Goal: Obtain resource: Obtain resource

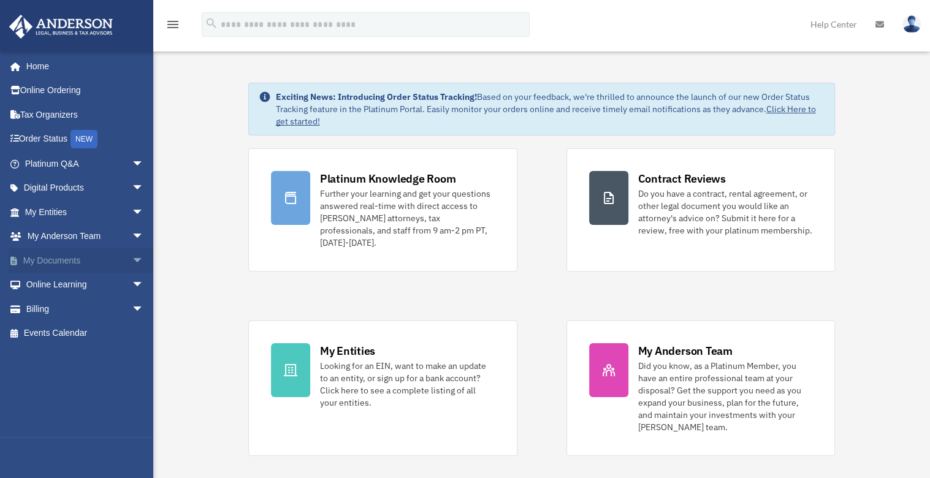
click at [43, 262] on link "My Documents arrow_drop_down" at bounding box center [86, 260] width 154 height 25
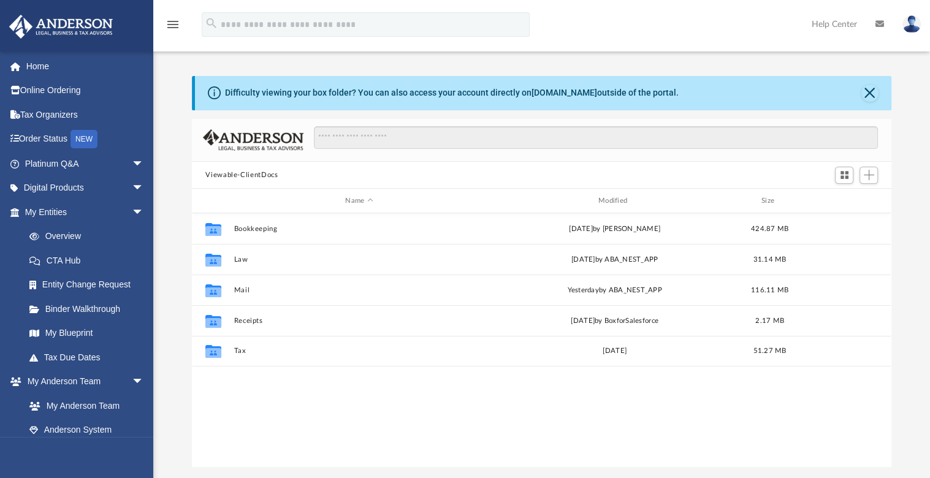
scroll to position [269, 689]
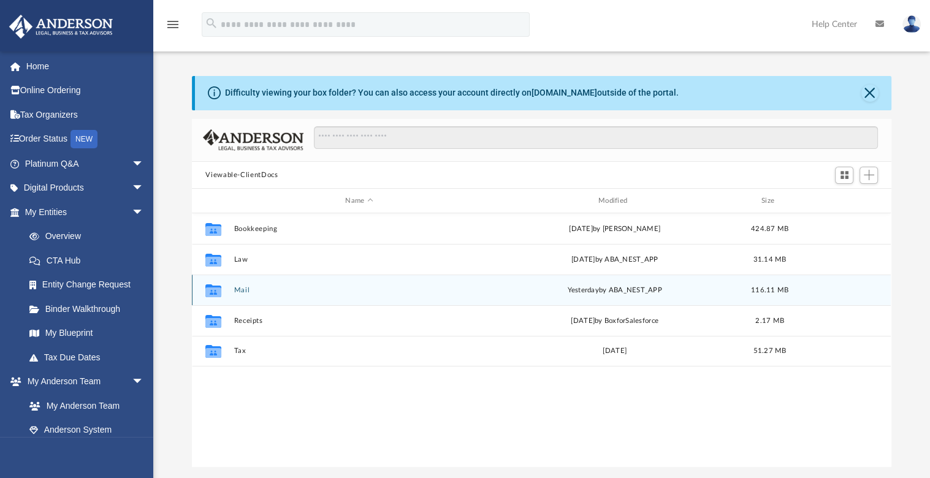
click at [234, 289] on button "Mail" at bounding box center [359, 290] width 250 height 8
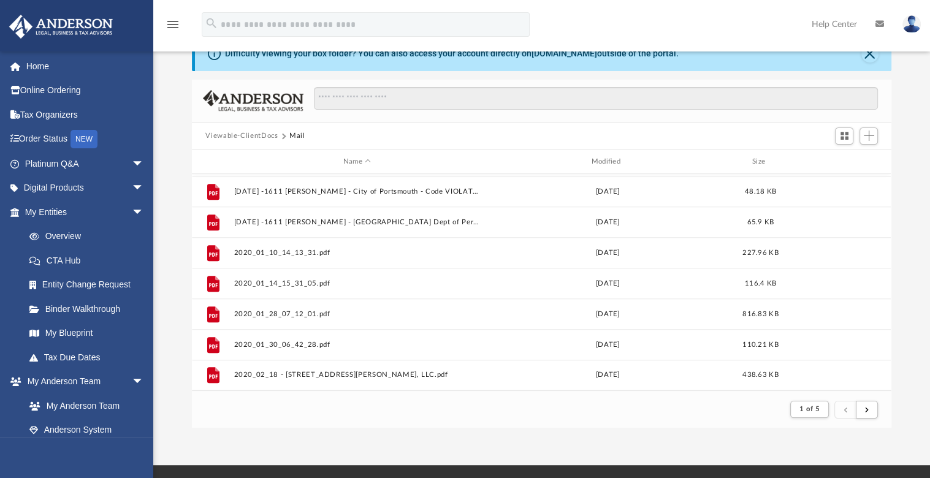
scroll to position [112, 0]
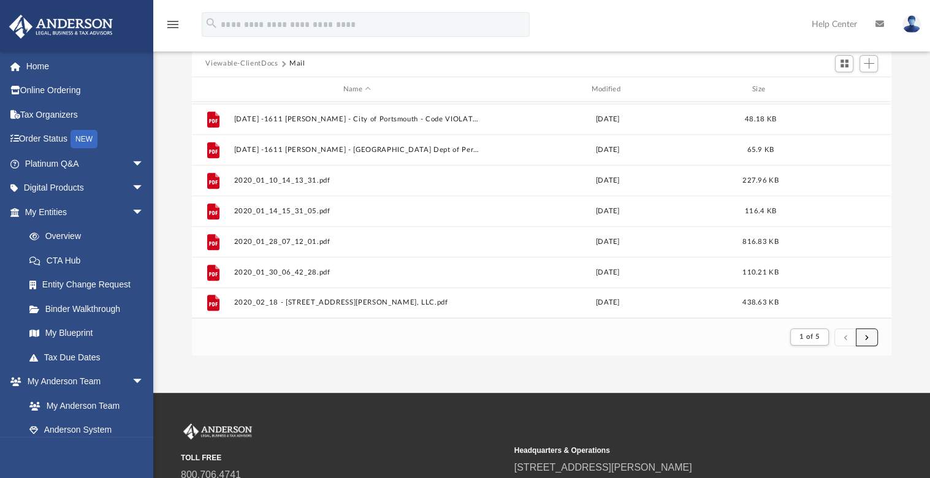
click at [873, 330] on button "submit" at bounding box center [866, 337] width 22 height 18
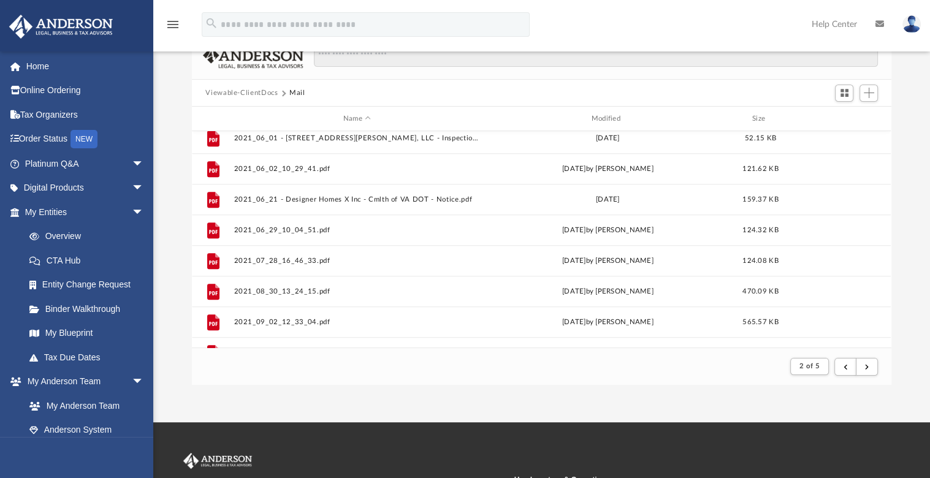
scroll to position [1316, 0]
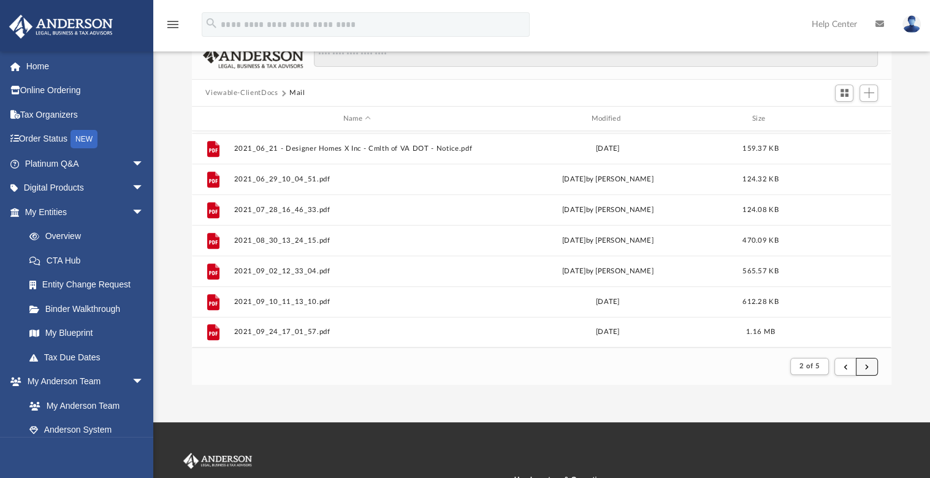
click at [864, 372] on button "submit" at bounding box center [866, 367] width 22 height 18
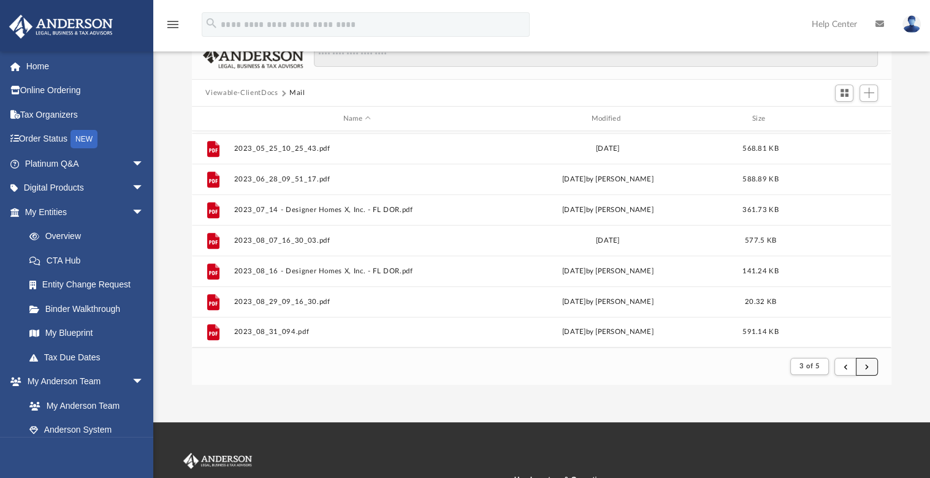
click at [866, 363] on span "submit" at bounding box center [867, 366] width 4 height 7
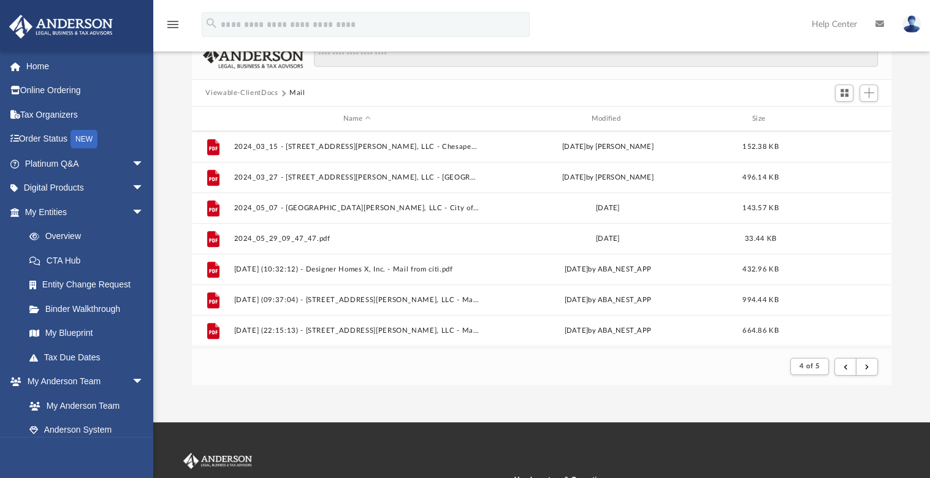
scroll to position [982, 0]
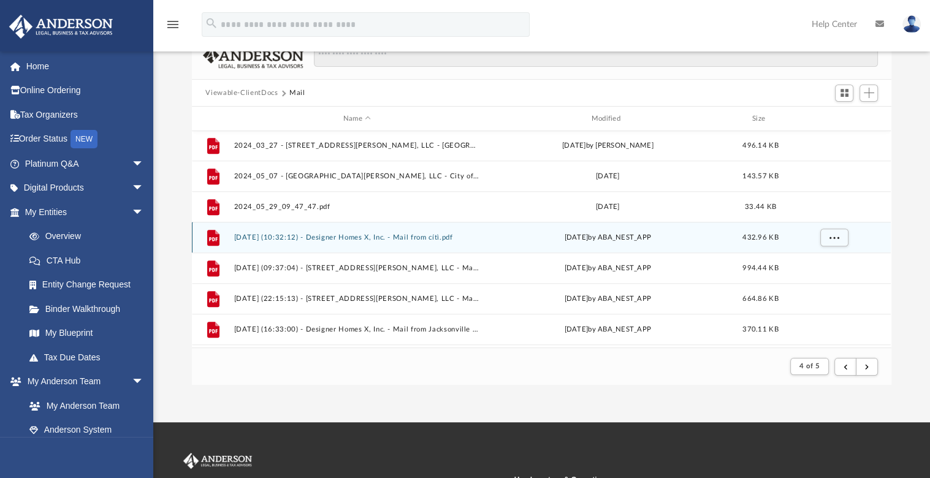
click at [392, 233] on button "[DATE] (10:32:12) - Designer Homes X, Inc. - Mail from cítì.pdf" at bounding box center [357, 237] width 246 height 8
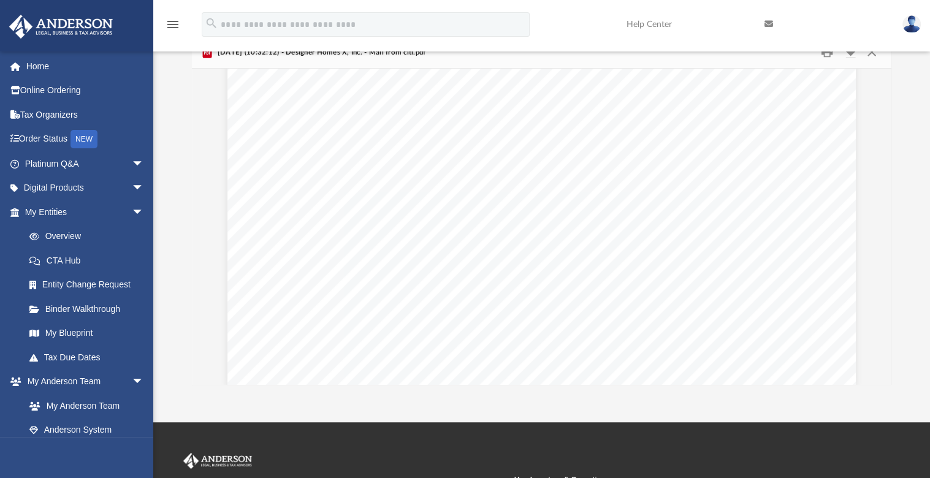
scroll to position [507, 0]
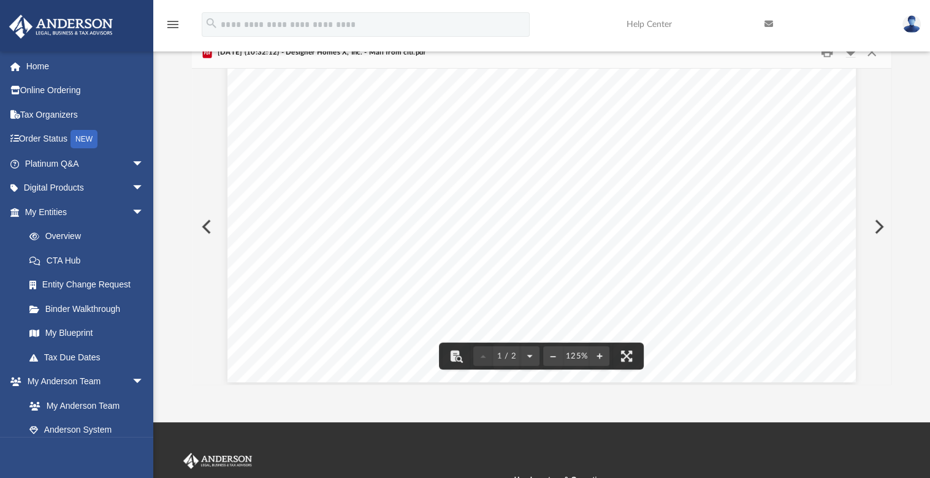
drag, startPoint x: 926, startPoint y: 135, endPoint x: 927, endPoint y: 104, distance: 30.7
click at [927, 104] on div "Difficulty viewing your box folder? You can also access your account directly o…" at bounding box center [541, 190] width 776 height 392
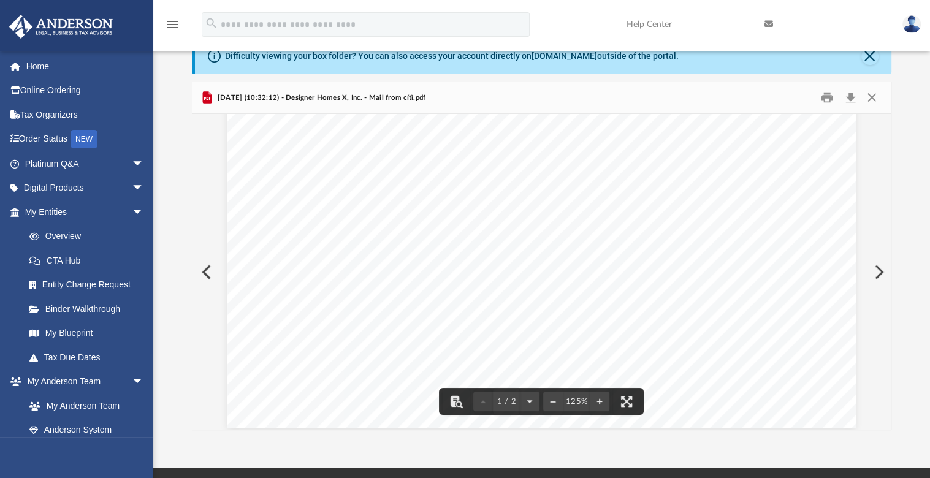
scroll to position [27, 0]
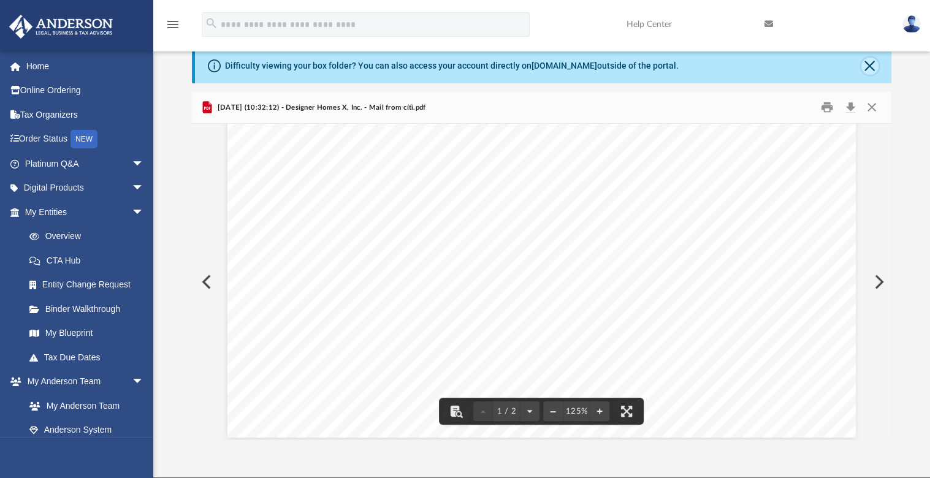
click at [872, 64] on button "Close" at bounding box center [869, 66] width 17 height 17
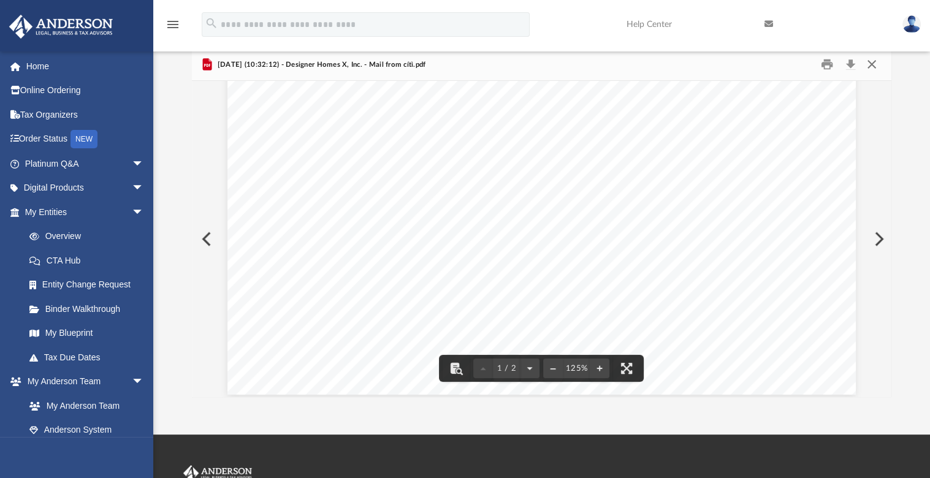
click at [873, 67] on button "Close" at bounding box center [871, 64] width 22 height 19
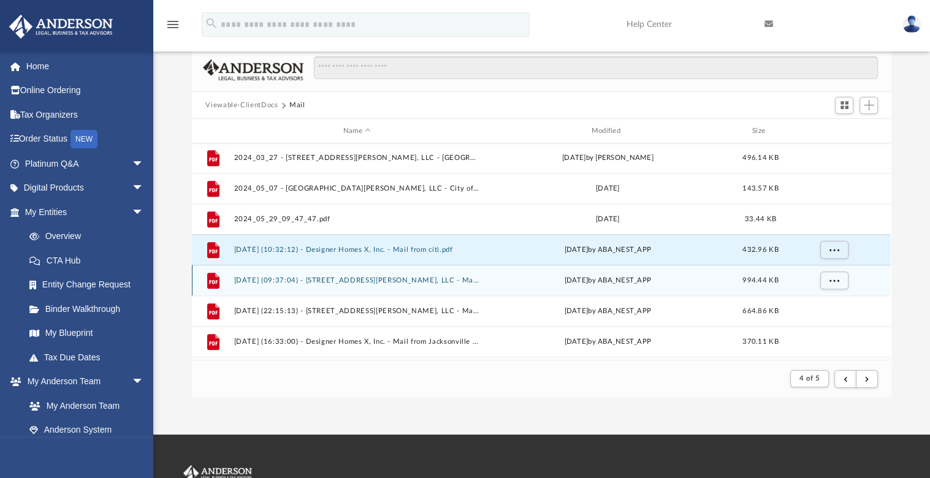
click at [622, 280] on div "Mon Jan 27 2025 by ABA_NEST_APP" at bounding box center [608, 280] width 246 height 11
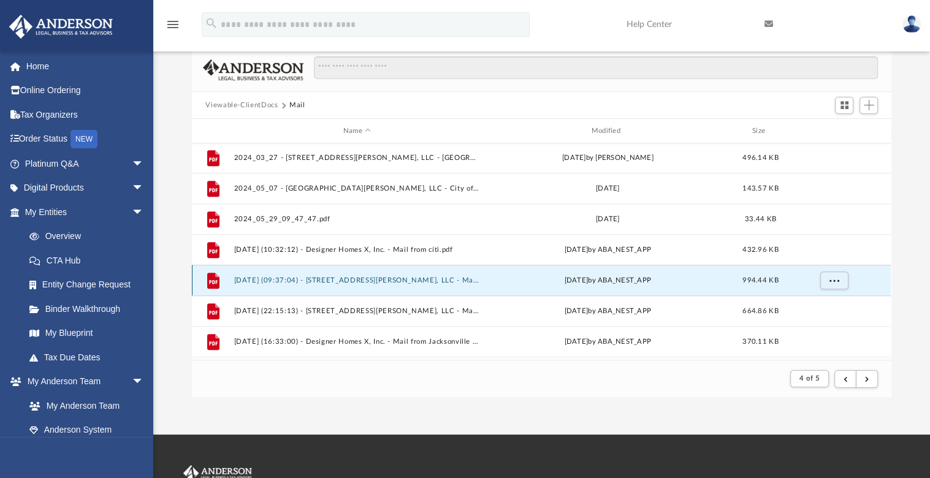
click at [598, 279] on div "Mon Jan 27 2025 by ABA_NEST_APP" at bounding box center [608, 280] width 246 height 11
click at [597, 279] on div "Mon Jan 27 2025 by ABA_NEST_APP" at bounding box center [608, 280] width 246 height 11
click at [409, 276] on button "2025.01.27 (09:37:04) - 1611 Rodman Ave, LLC - Mail from Fay Servicing, LLC.pdf" at bounding box center [357, 280] width 246 height 8
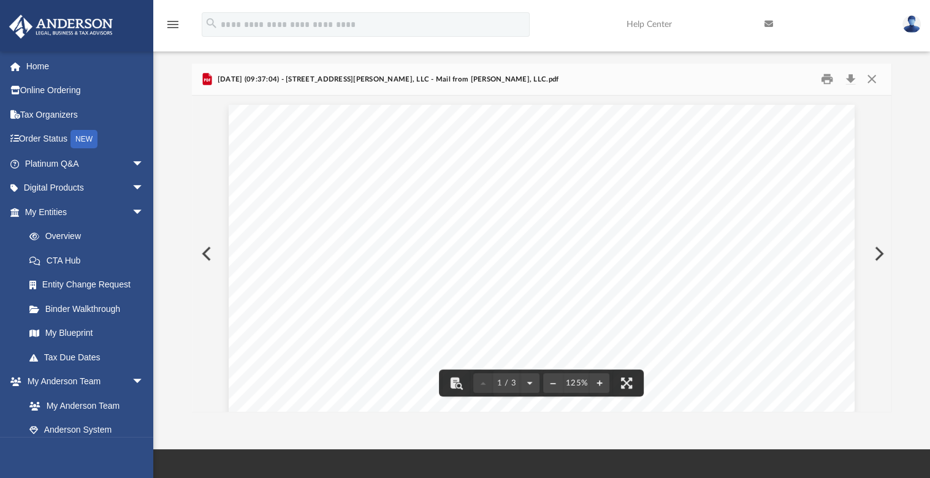
scroll to position [0, 0]
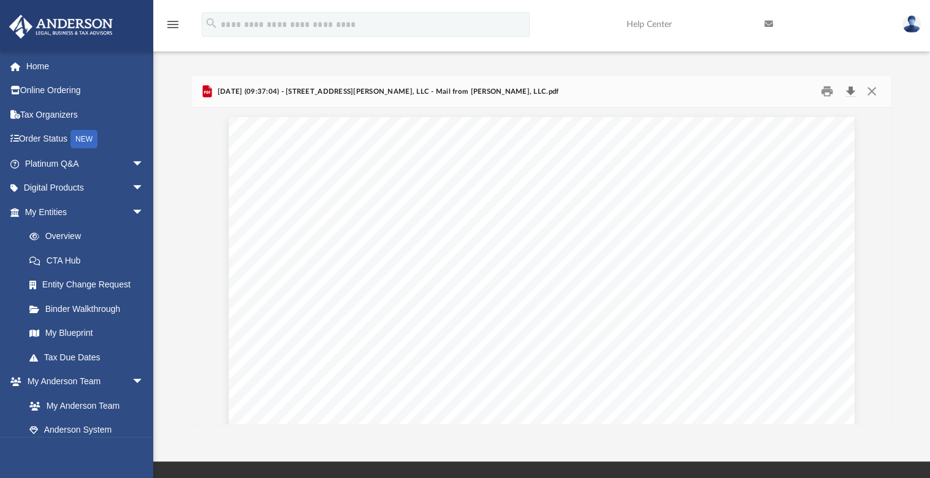
click at [853, 93] on button "Download" at bounding box center [850, 91] width 22 height 19
click at [852, 91] on button "Download" at bounding box center [850, 91] width 22 height 19
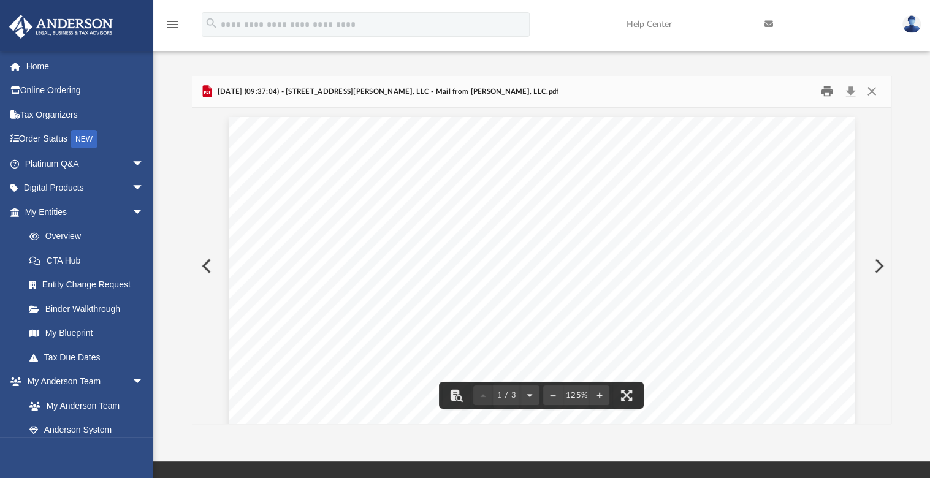
click at [827, 94] on button "Print" at bounding box center [826, 91] width 25 height 19
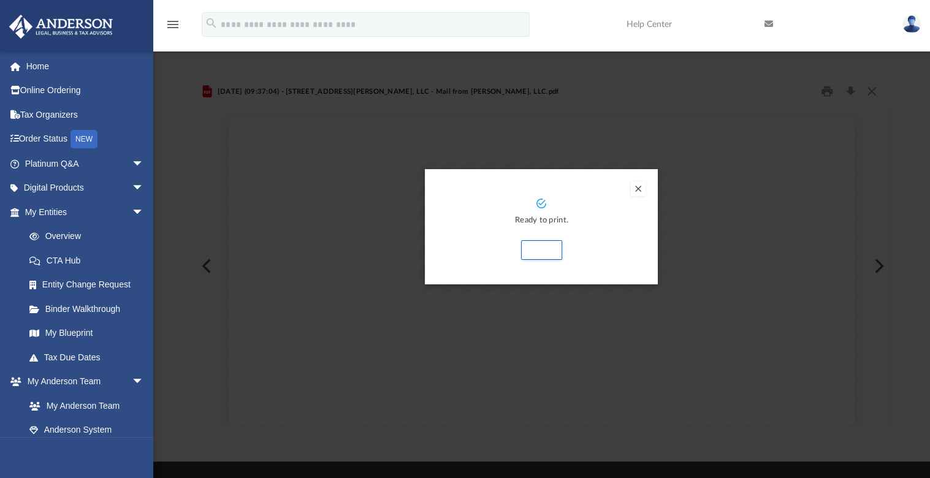
click at [631, 187] on button "Preview" at bounding box center [637, 188] width 15 height 15
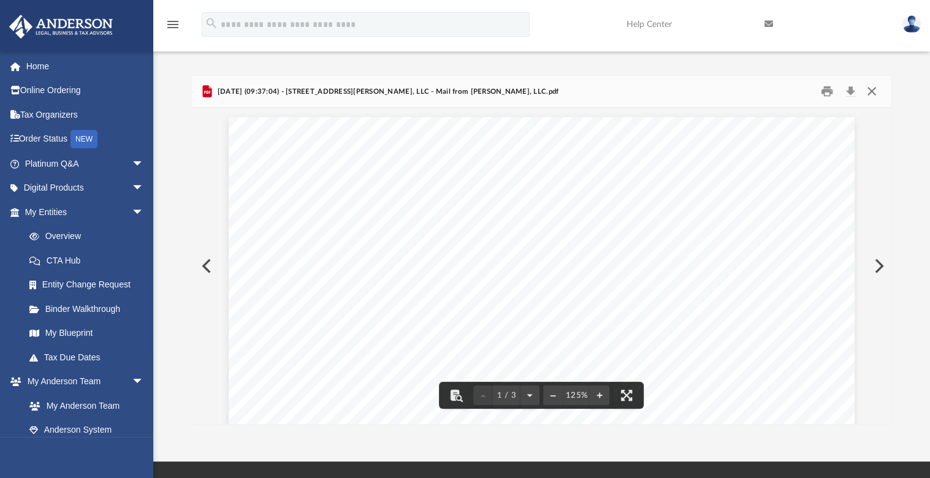
click at [873, 93] on button "Close" at bounding box center [871, 91] width 22 height 19
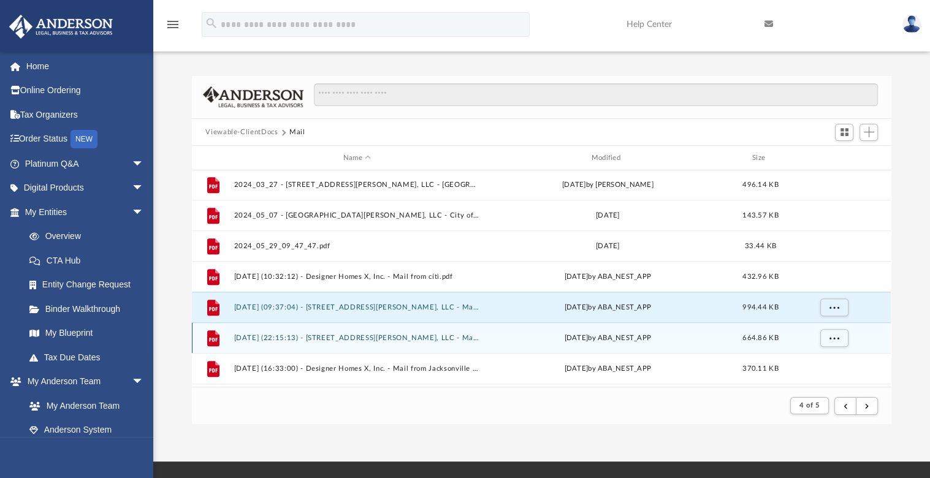
click at [456, 338] on button "2025.01.30 (22:15:13) - 1611 Rodman Ave, LLC - Mail from Fay Servicing LLC.pdf" at bounding box center [357, 338] width 246 height 8
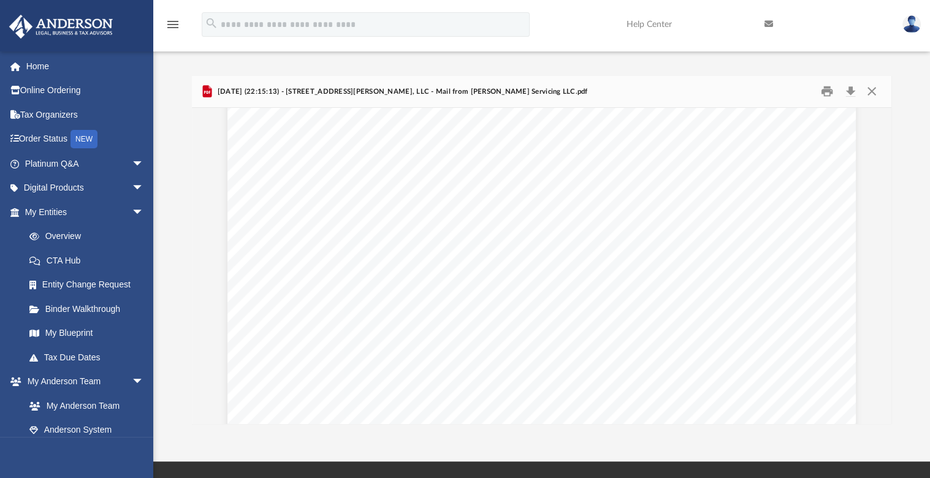
scroll to position [545, 0]
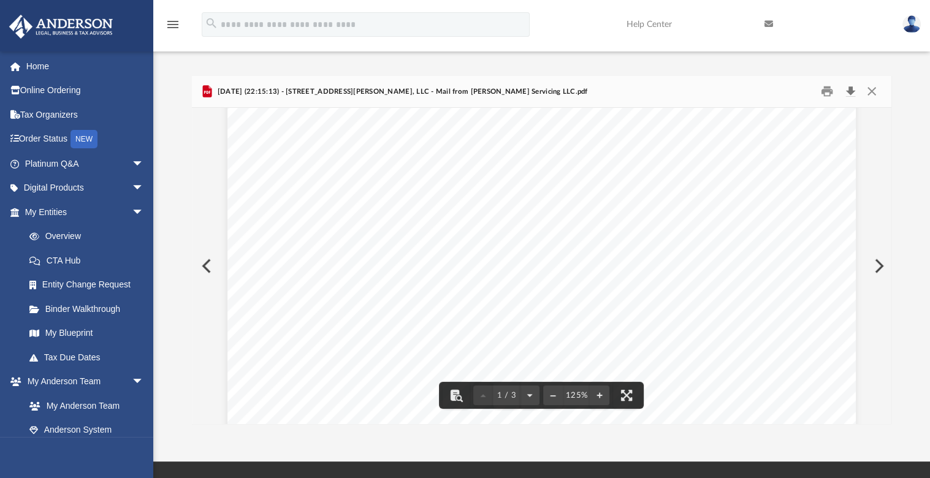
click at [857, 92] on button "Download" at bounding box center [850, 91] width 22 height 19
click at [846, 80] on div "2025.01.30 (22:15:13) - 1611 Rodman Ave, LLC - Mail from Fay Servicing LLC.pdf" at bounding box center [541, 92] width 699 height 32
click at [846, 88] on button "Download" at bounding box center [850, 91] width 22 height 19
click at [870, 91] on button "Close" at bounding box center [871, 91] width 22 height 19
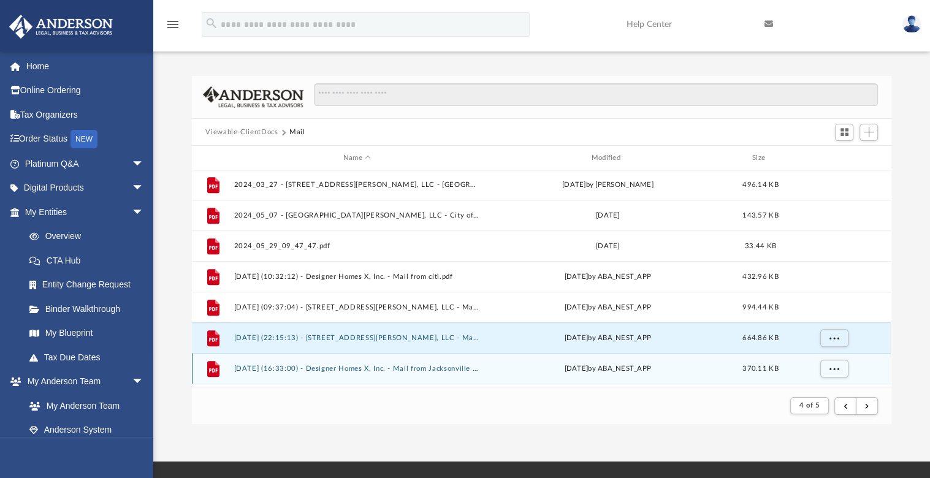
click at [576, 367] on div "Thu Feb 6 2025 by ABA_NEST_APP" at bounding box center [608, 368] width 246 height 11
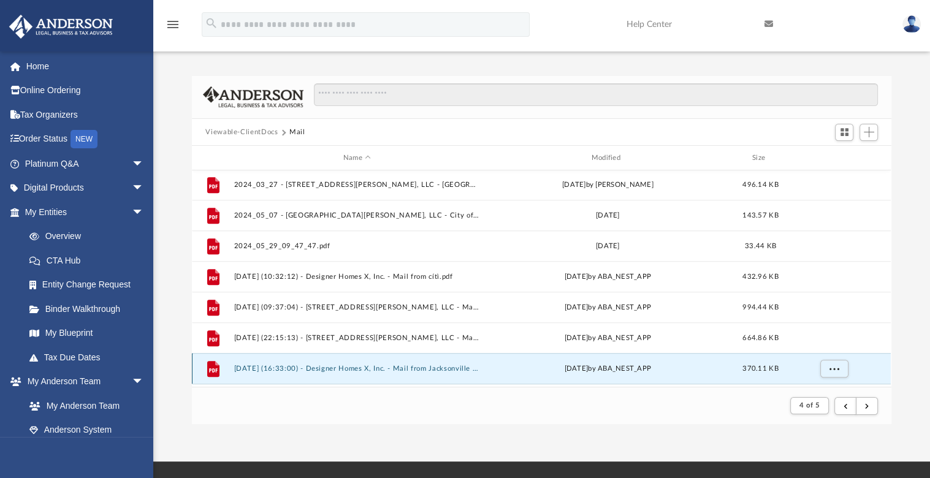
click at [624, 369] on div "Thu Feb 6 2025 by ABA_NEST_APP" at bounding box center [608, 368] width 246 height 11
click at [431, 369] on button "2025.02.06 (16:33:00) - Designer Homes X, Inc. - Mail from Jacksonville Housing…" at bounding box center [357, 369] width 246 height 8
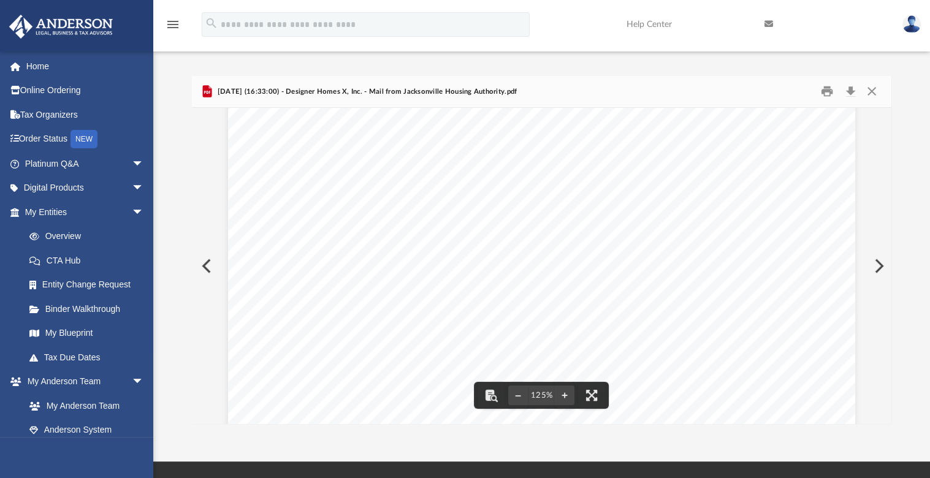
scroll to position [37, 0]
drag, startPoint x: 884, startPoint y: 146, endPoint x: 849, endPoint y: 236, distance: 96.4
click at [849, 236] on div "Viewable-ClientDocs Mail Name Modified Size File 2024_03_15 - 104 Gail Ave, LLC…" at bounding box center [541, 250] width 699 height 349
click at [873, 88] on button "Close" at bounding box center [871, 91] width 22 height 19
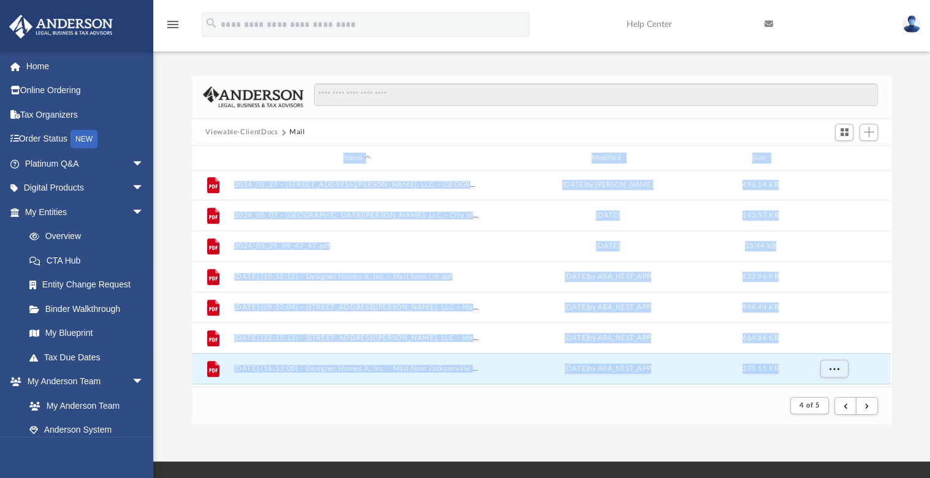
click at [904, 252] on div "Difficulty viewing your box folder? You can also access your account directly o…" at bounding box center [541, 250] width 776 height 349
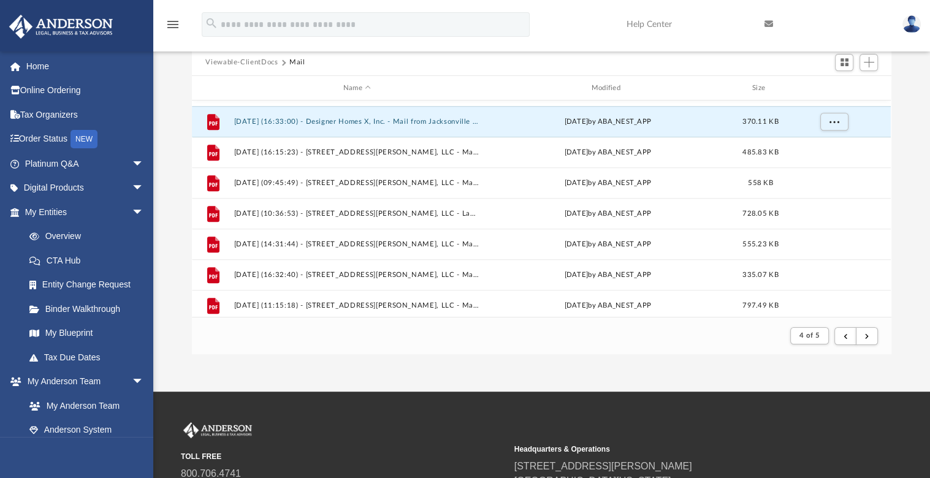
scroll to position [1170, 0]
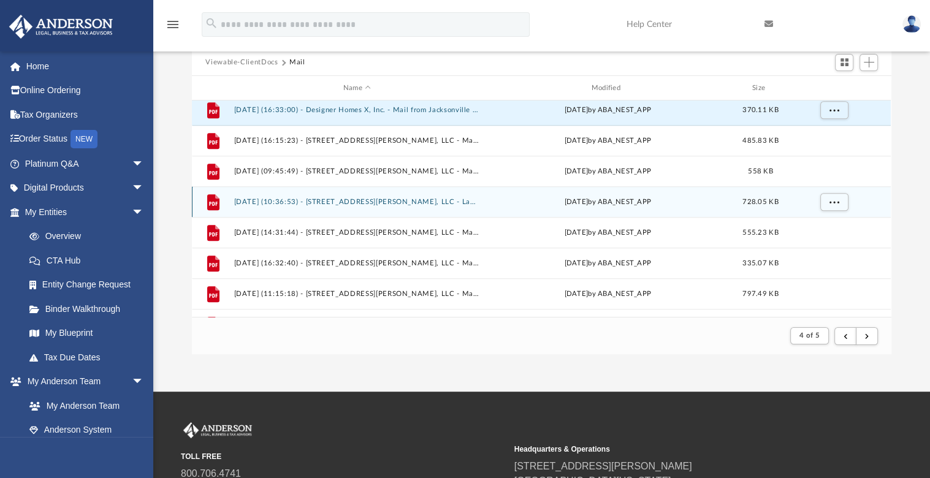
click at [425, 195] on div "File 2025.03.25 (10:36:53) - 1611 Rodman Ave, LLC - Land Trust Documents from C…" at bounding box center [541, 201] width 699 height 31
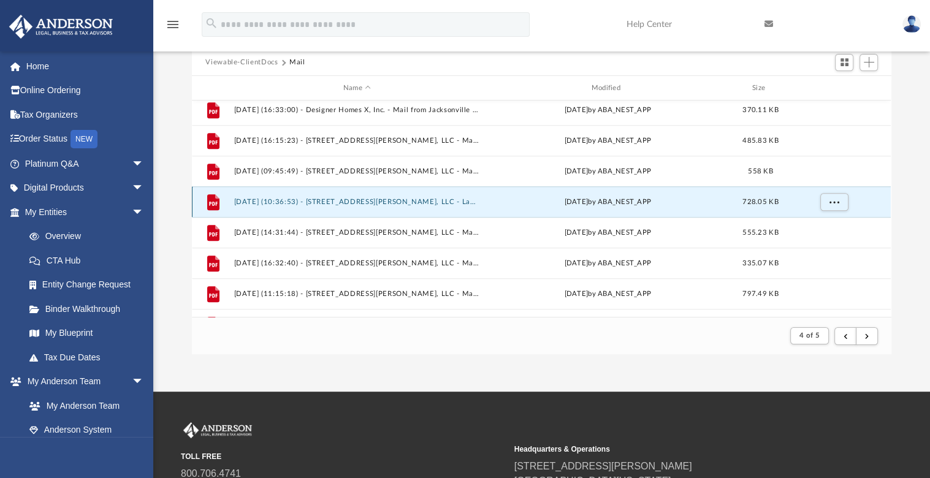
click at [360, 202] on button "2025.03.25 (10:36:53) - 1611 Rodman Ave, LLC - Land Trust Documents from City o…" at bounding box center [357, 202] width 246 height 8
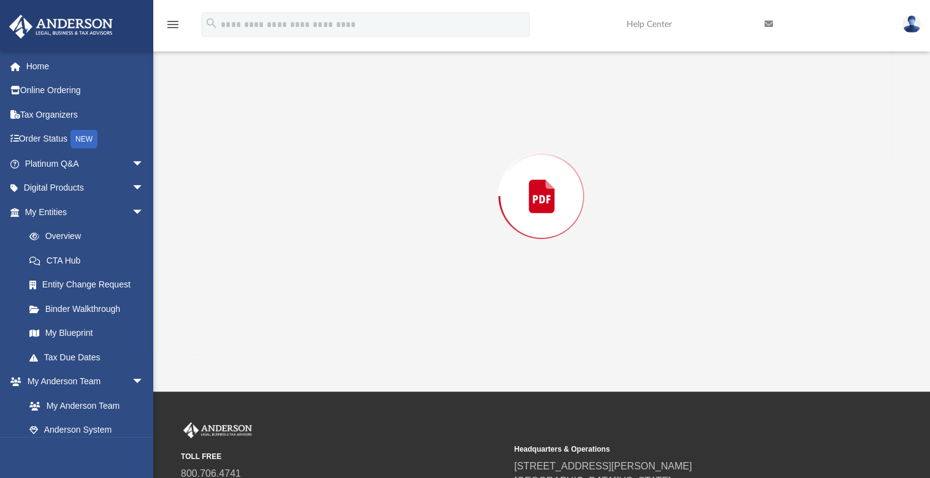
click at [360, 202] on div "Preview" at bounding box center [541, 196] width 699 height 316
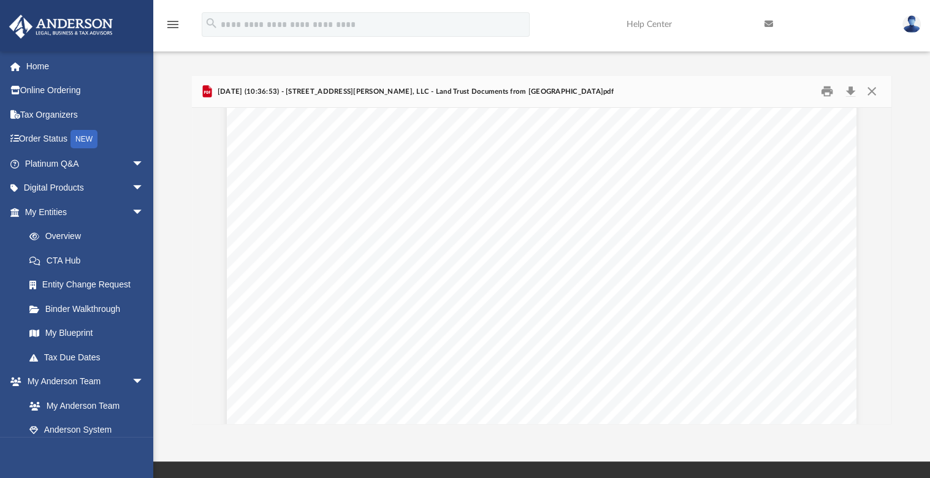
scroll to position [1006, 0]
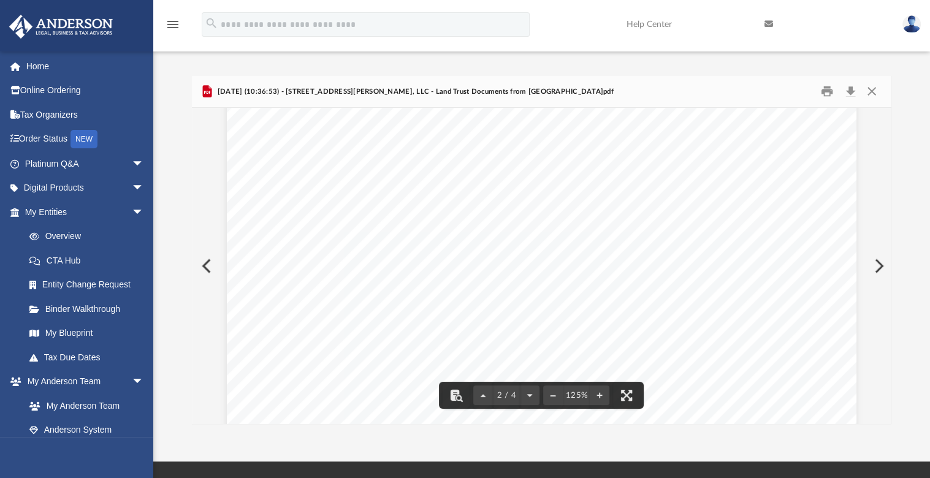
drag, startPoint x: 883, startPoint y: 255, endPoint x: 887, endPoint y: 240, distance: 15.8
click at [887, 240] on div "2 / 4 125%" at bounding box center [541, 266] width 699 height 316
drag, startPoint x: 887, startPoint y: 233, endPoint x: 887, endPoint y: 176, distance: 57.6
click at [887, 176] on div "2 / 4 125%" at bounding box center [541, 266] width 699 height 316
click at [873, 92] on button "Close" at bounding box center [871, 91] width 22 height 19
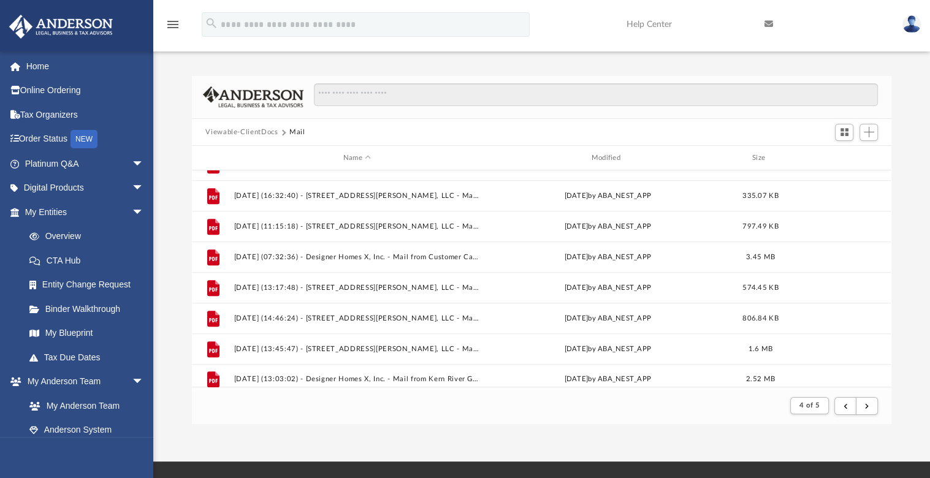
scroll to position [1316, 0]
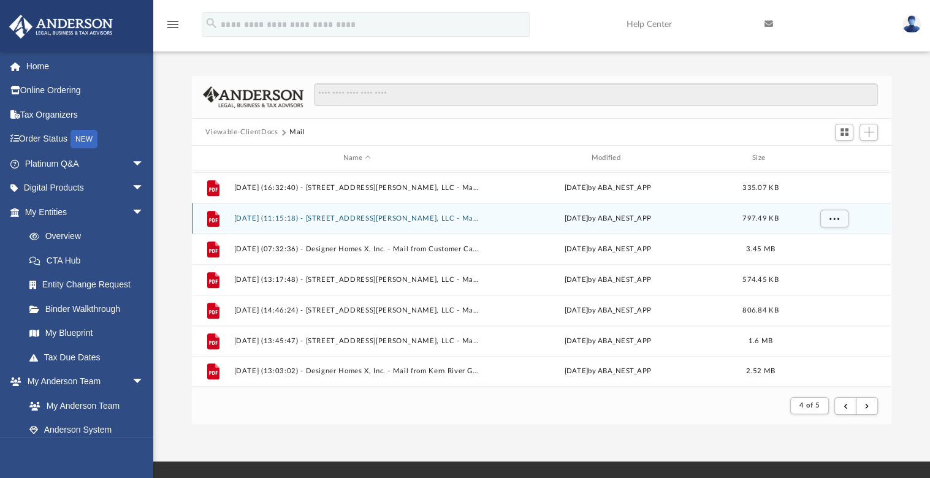
click at [578, 219] on div "Fri May 23 2025 by ABA_NEST_APP" at bounding box center [608, 218] width 246 height 11
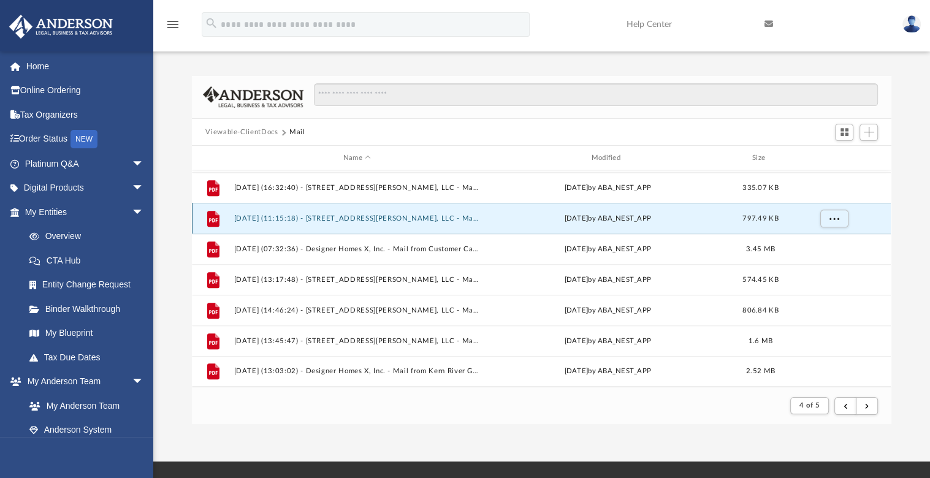
click at [341, 219] on button "2025.05.23 (11:15:18) - 1611 Rodman Ave, LLC - Mail from Shellpoint Mortgage Se…" at bounding box center [357, 218] width 246 height 8
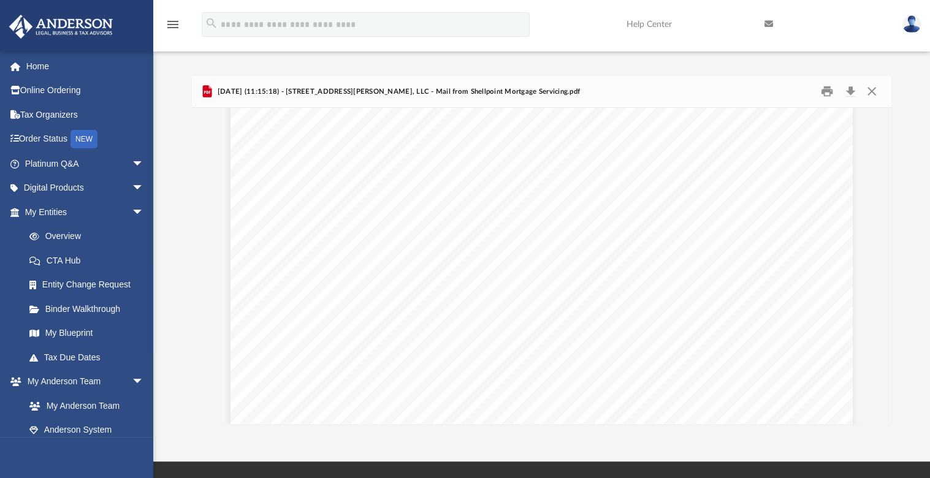
scroll to position [0, 0]
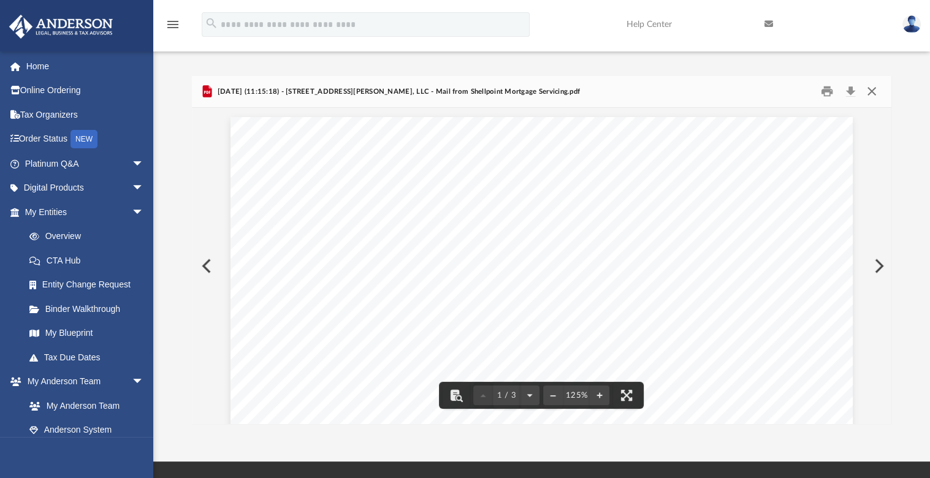
click at [868, 88] on button "Close" at bounding box center [871, 91] width 22 height 19
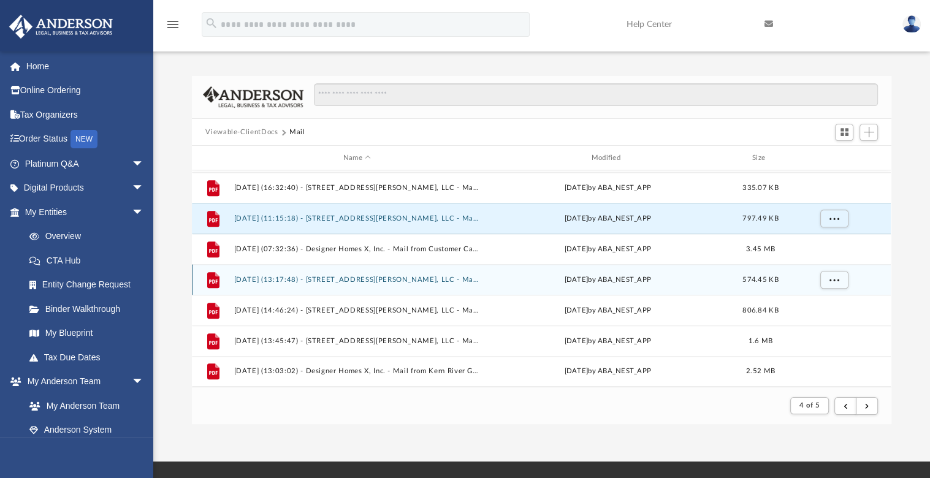
click at [604, 279] on div "Thu Jul 3 2025 by ABA_NEST_APP" at bounding box center [608, 279] width 246 height 11
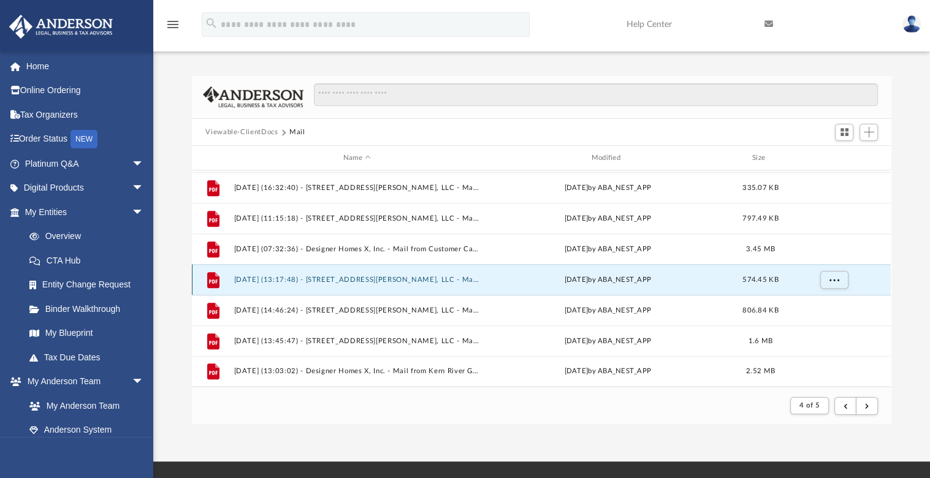
click at [368, 280] on button "2025.07.03 (13:17:48) - 1611 Rodman Ave, LLC - Mail from Customer Care Team She…" at bounding box center [357, 280] width 246 height 8
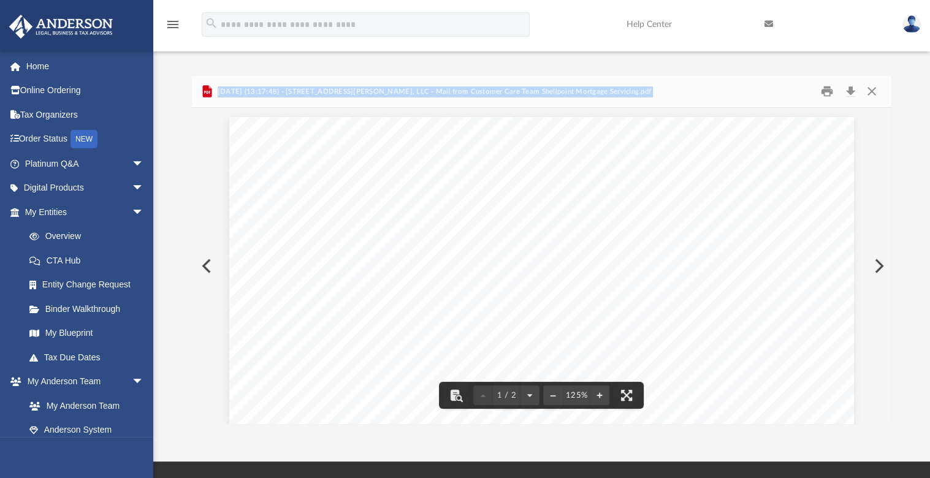
drag, startPoint x: 890, startPoint y: 177, endPoint x: 889, endPoint y: 197, distance: 19.6
click at [889, 197] on div "Viewable-ClientDocs Mail Name Modified Size File 2024_03_27 - 1611 Rodman Ave, …" at bounding box center [541, 250] width 699 height 349
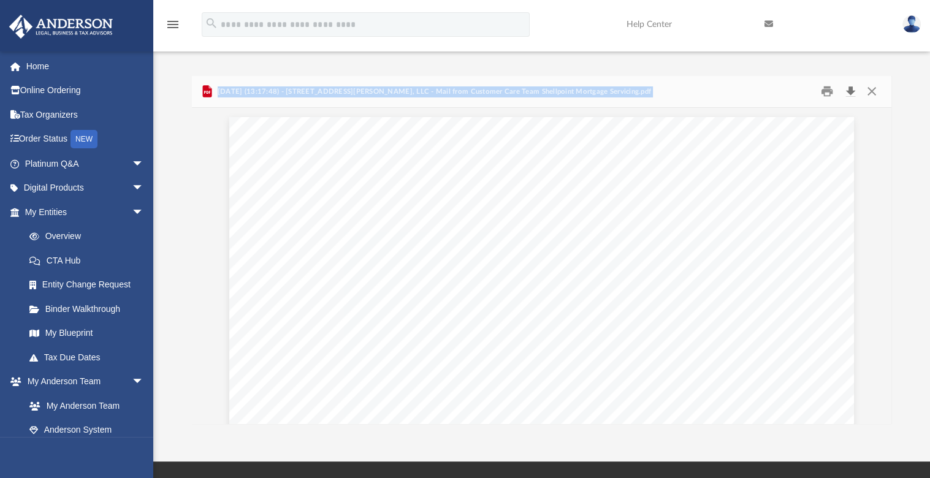
click at [852, 92] on button "Download" at bounding box center [850, 91] width 22 height 19
click at [868, 99] on button "Close" at bounding box center [871, 91] width 22 height 19
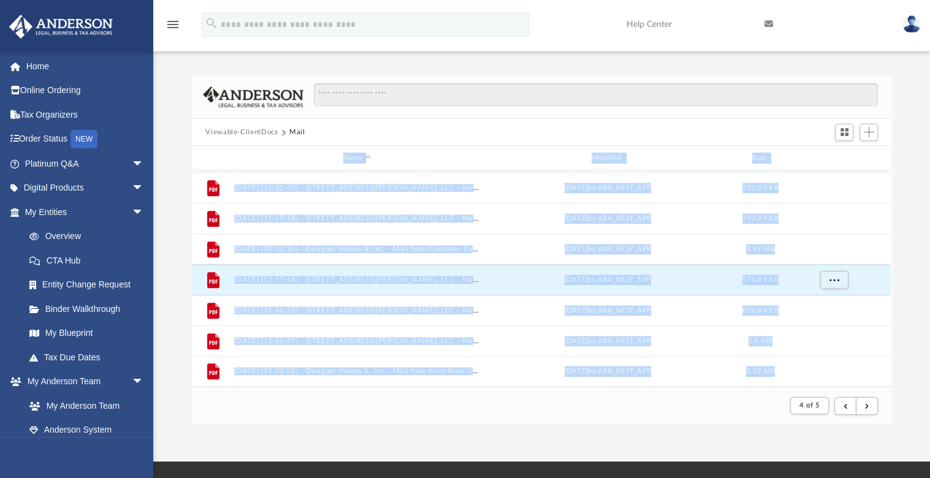
click at [906, 332] on div "Difficulty viewing your box folder? You can also access your account directly o…" at bounding box center [541, 250] width 776 height 349
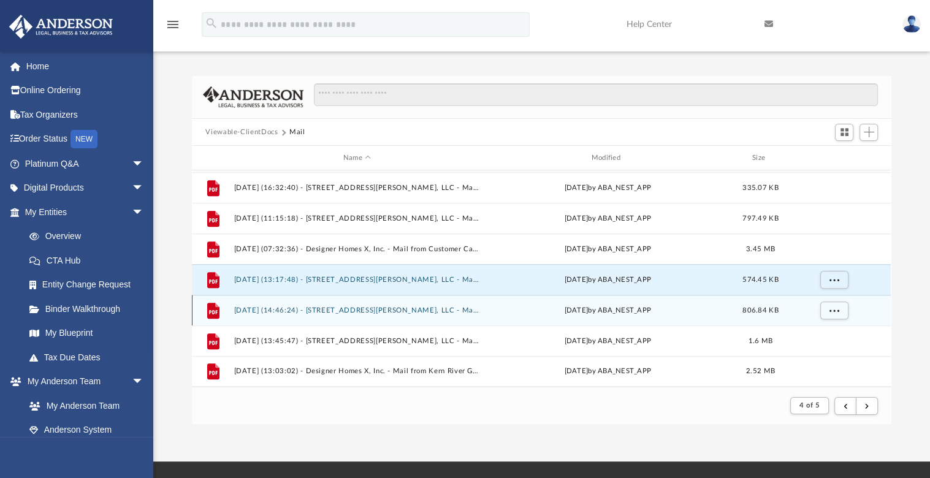
click at [365, 311] on button "2025.07.21 (14:46:24) - 1611 Rodman Ave, LLC - Mail from LLC1611RODMAN VALLERIO…" at bounding box center [357, 310] width 246 height 8
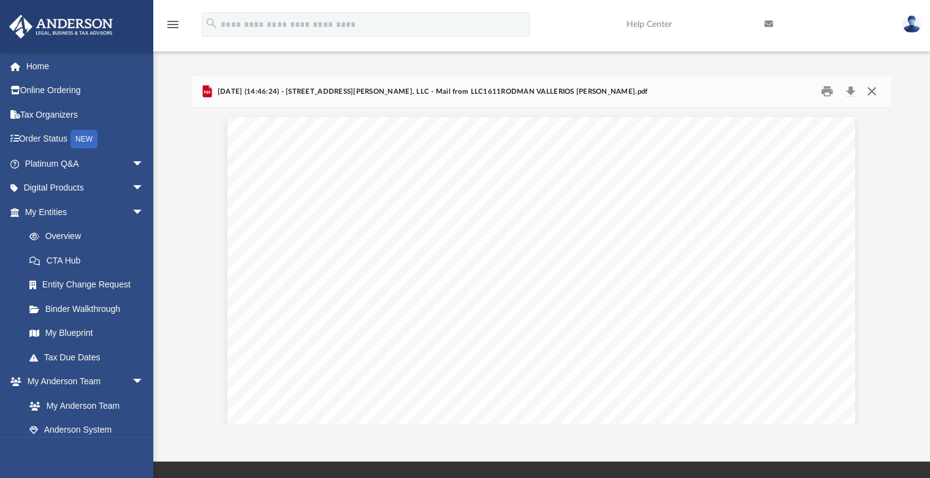
click at [873, 89] on button "Close" at bounding box center [871, 91] width 22 height 19
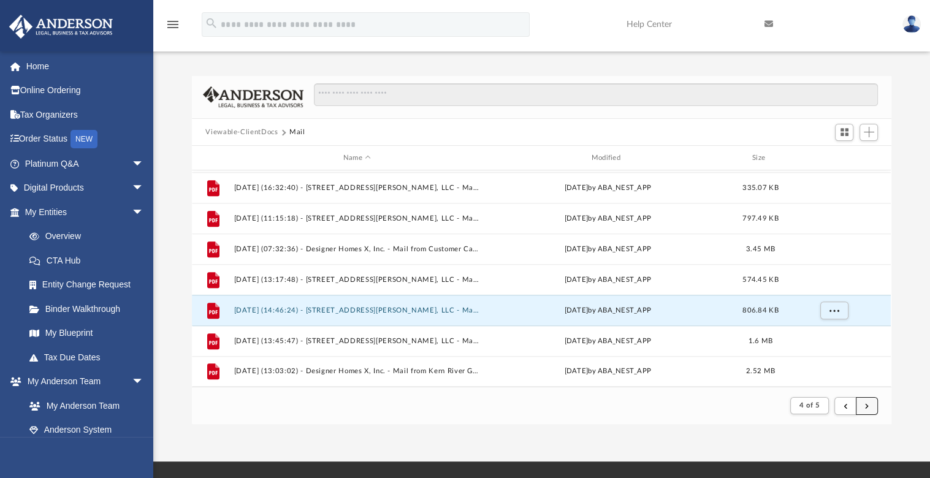
click at [865, 406] on span "submit" at bounding box center [867, 405] width 4 height 7
click at [863, 404] on button "submit" at bounding box center [866, 406] width 22 height 18
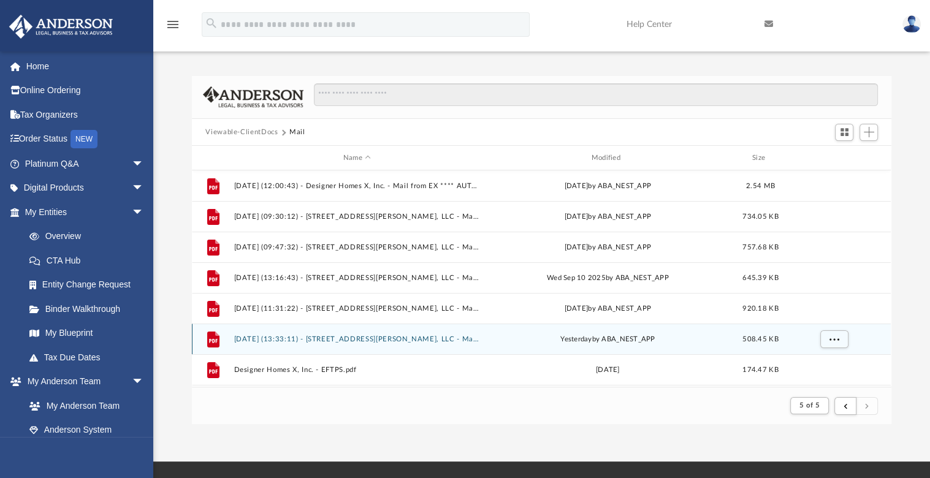
click at [370, 343] on div "File 2025.09.25 (13:33:11) - 1611 Rodman Ave, LLC - Mail.pdf yesterday by ABA_N…" at bounding box center [541, 339] width 699 height 31
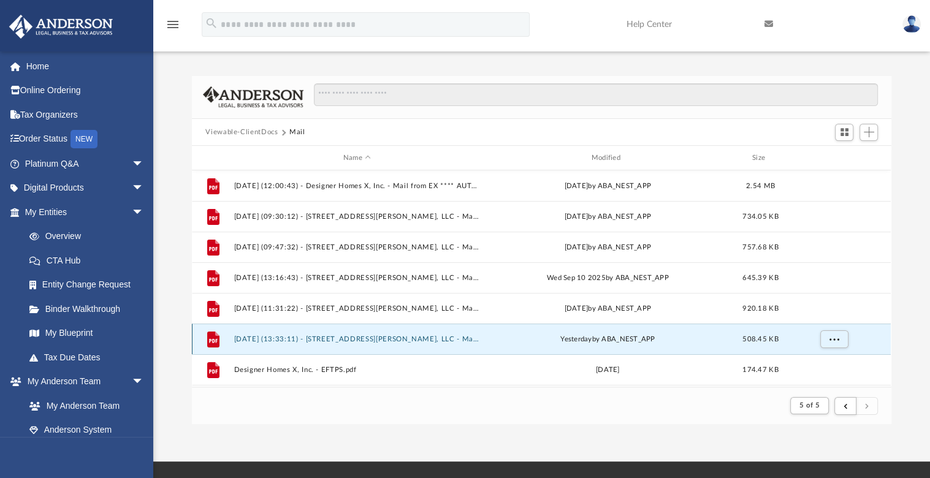
click at [377, 339] on button "2025.09.25 (13:33:11) - 1611 Rodman Ave, LLC - Mail.pdf" at bounding box center [357, 339] width 246 height 8
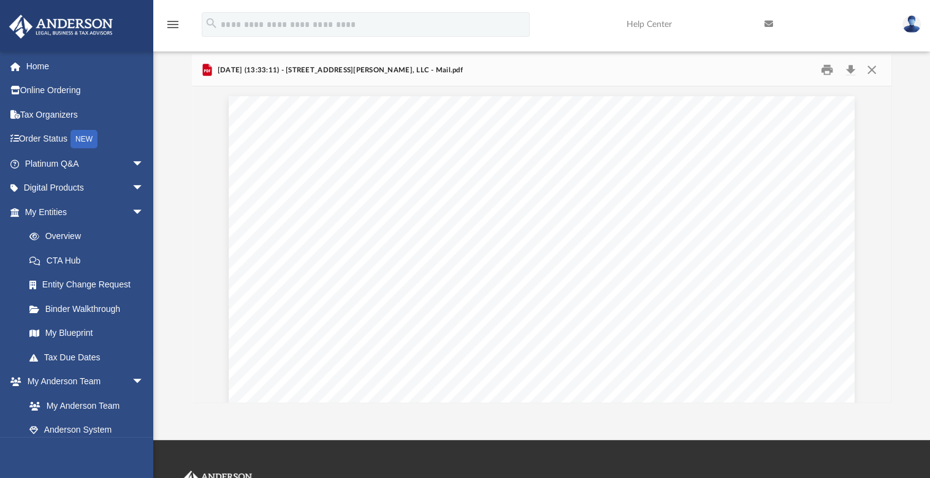
scroll to position [1, 0]
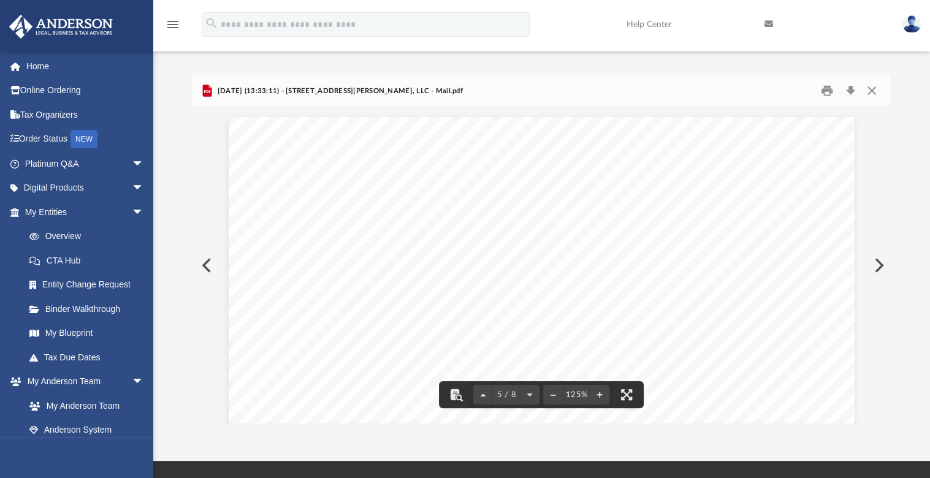
drag, startPoint x: 885, startPoint y: 273, endPoint x: 884, endPoint y: 217, distance: 56.4
click at [884, 217] on div "5 / 8 125%" at bounding box center [541, 265] width 699 height 316
drag, startPoint x: 884, startPoint y: 268, endPoint x: 882, endPoint y: 216, distance: 52.7
click at [882, 216] on div "5 / 8 125%" at bounding box center [541, 265] width 699 height 316
drag, startPoint x: 882, startPoint y: 268, endPoint x: 877, endPoint y: 232, distance: 37.1
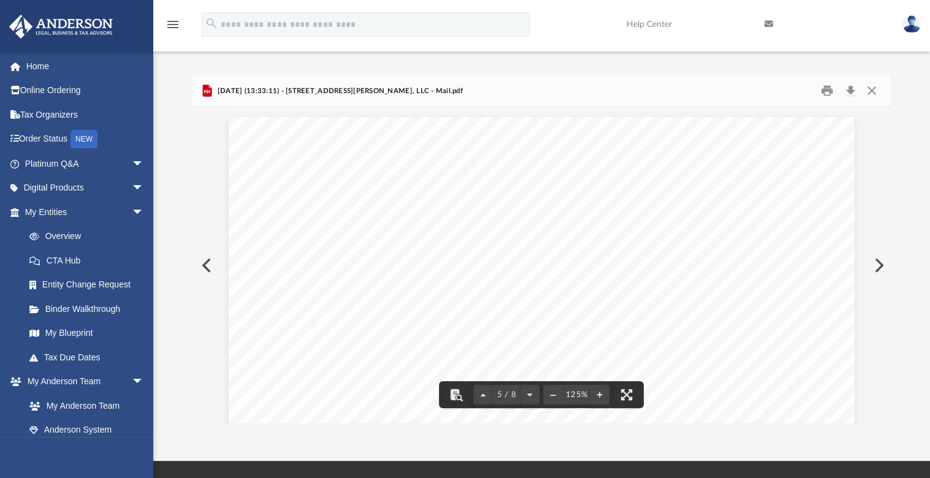
click at [877, 232] on div "5 / 8 125%" at bounding box center [541, 265] width 699 height 316
drag, startPoint x: 884, startPoint y: 270, endPoint x: 884, endPoint y: 156, distance: 113.4
click at [884, 170] on div "5 / 8 125%" at bounding box center [541, 265] width 699 height 316
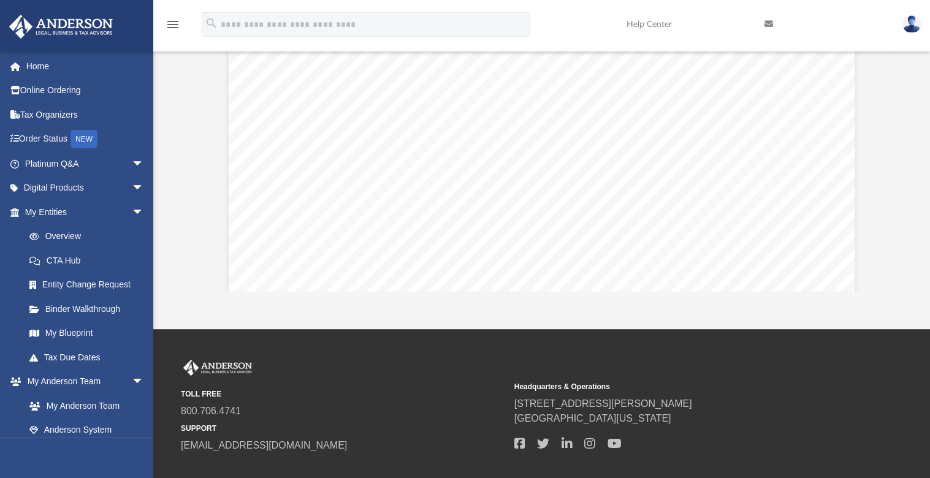
scroll to position [0, 0]
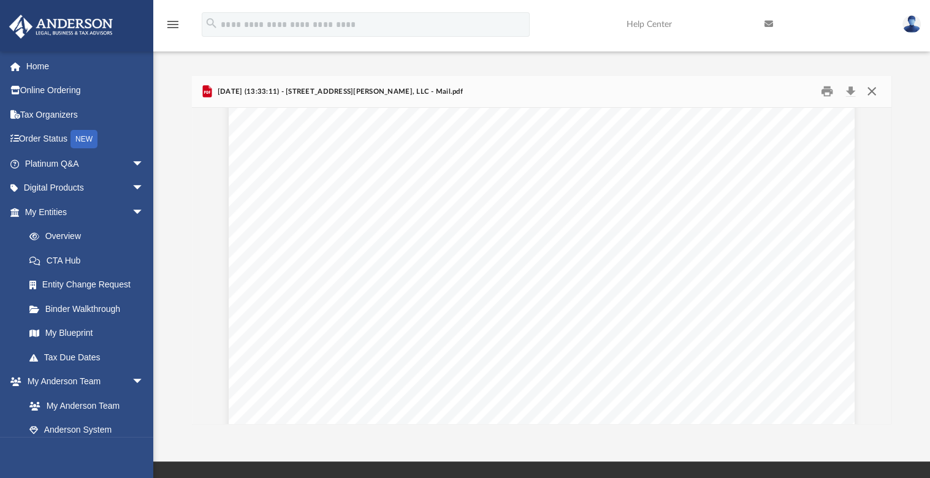
click at [874, 94] on button "Close" at bounding box center [871, 91] width 22 height 19
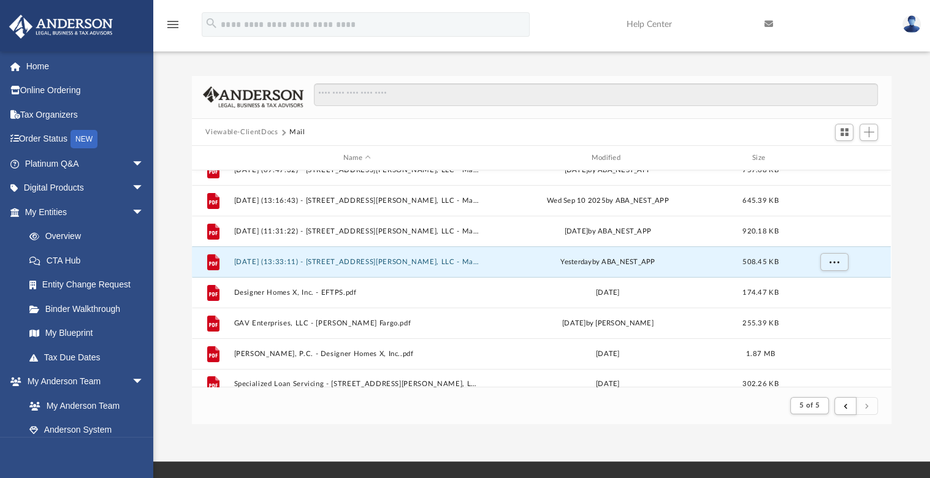
scroll to position [90, 0]
